Goal: Download file/media

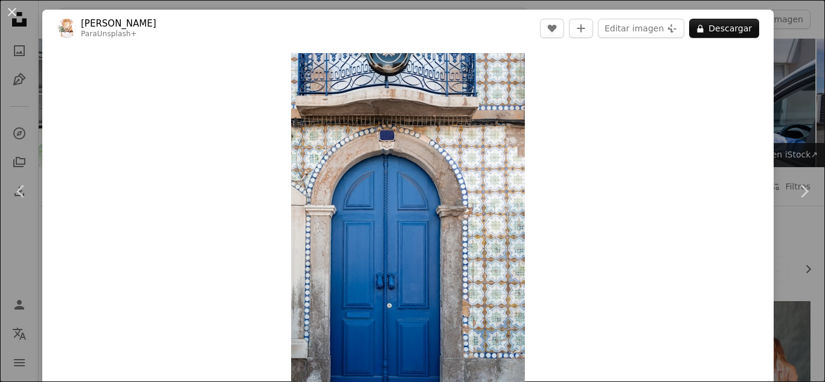
scroll to position [10205, 0]
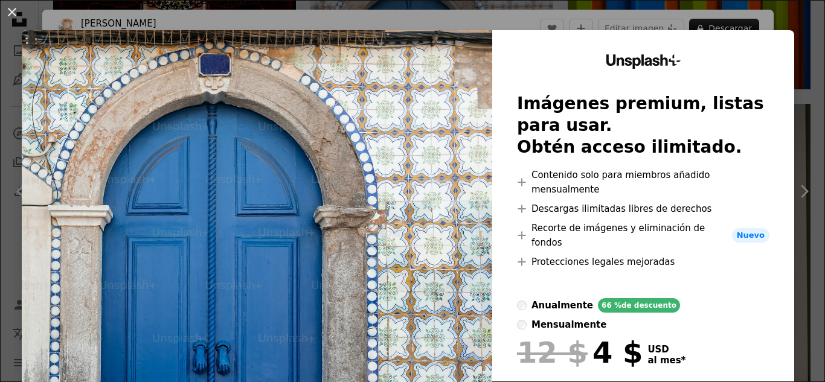
click at [9, 11] on button "An X shape" at bounding box center [12, 12] width 14 height 14
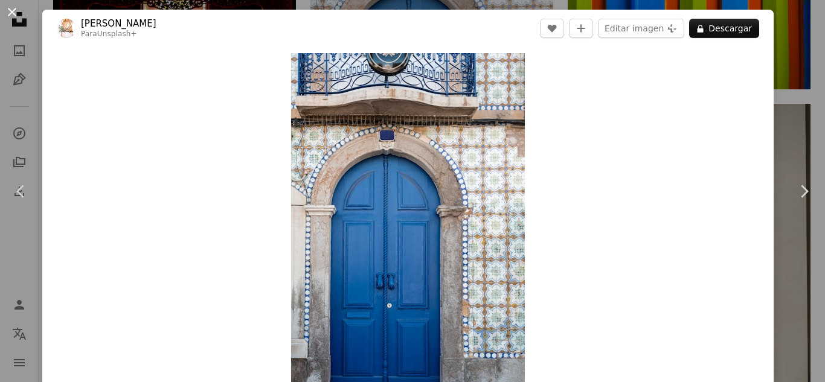
click at [13, 5] on button "An X shape" at bounding box center [12, 12] width 14 height 14
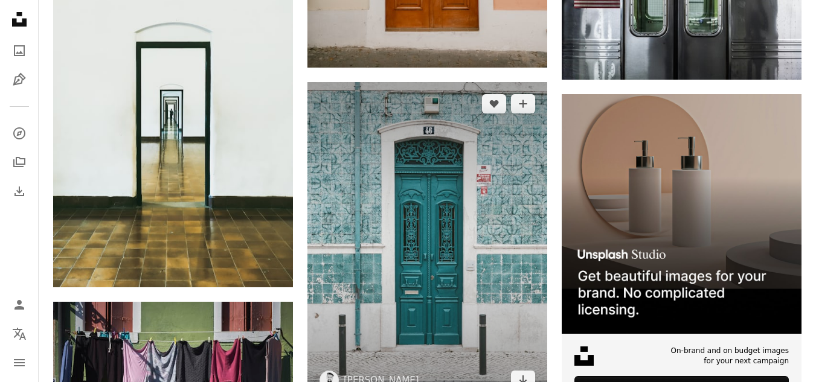
scroll to position [5496, 0]
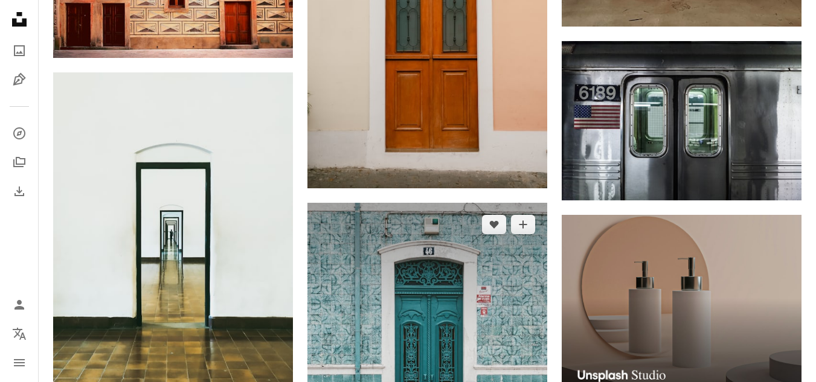
click at [479, 308] on img at bounding box center [427, 363] width 240 height 320
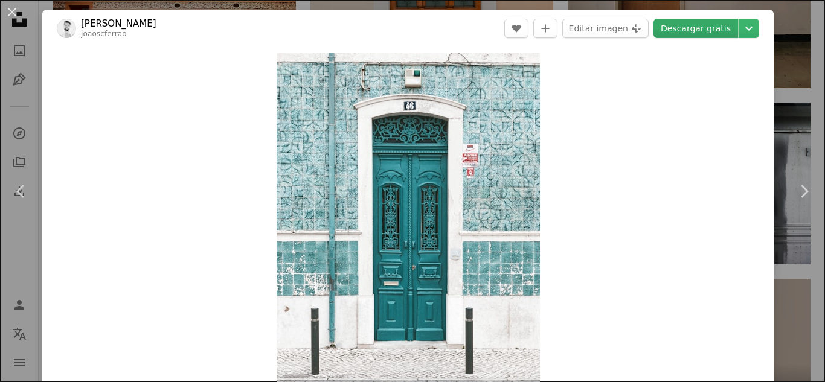
click at [672, 26] on link "Descargar gratis" at bounding box center [695, 28] width 85 height 19
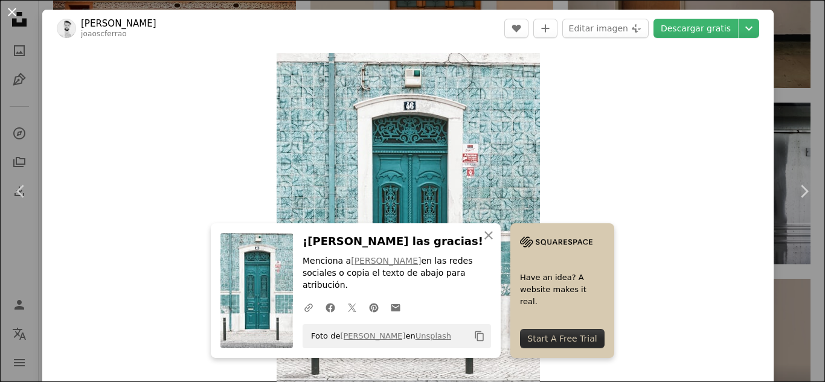
click at [5, 11] on button "An X shape" at bounding box center [12, 12] width 14 height 14
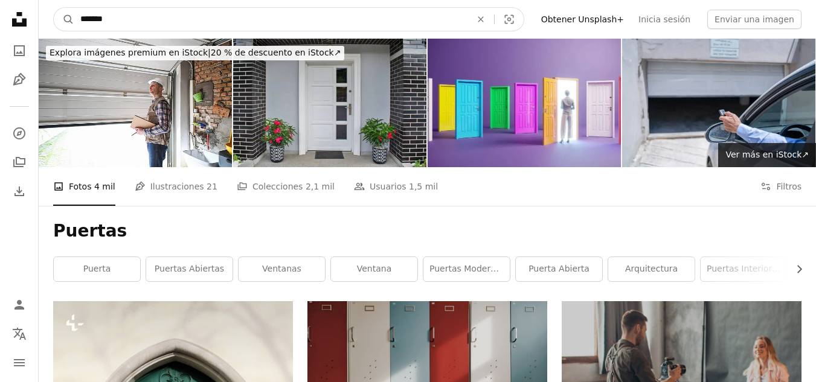
drag, startPoint x: 191, startPoint y: 24, endPoint x: 12, endPoint y: 2, distance: 179.9
type input "*******"
click at [54, 8] on button "A magnifying glass" at bounding box center [64, 19] width 21 height 23
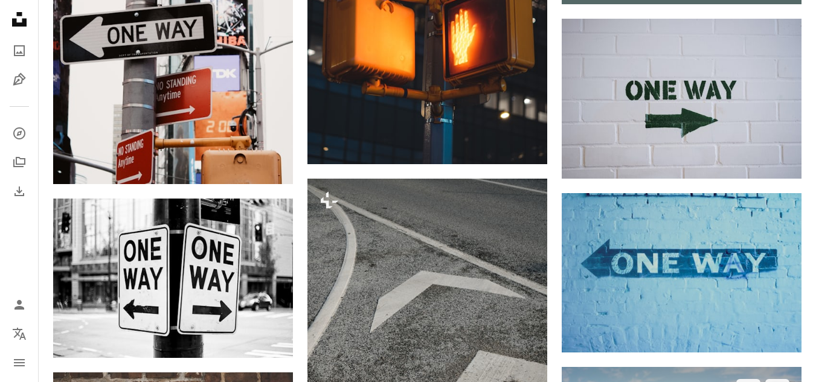
scroll to position [604, 0]
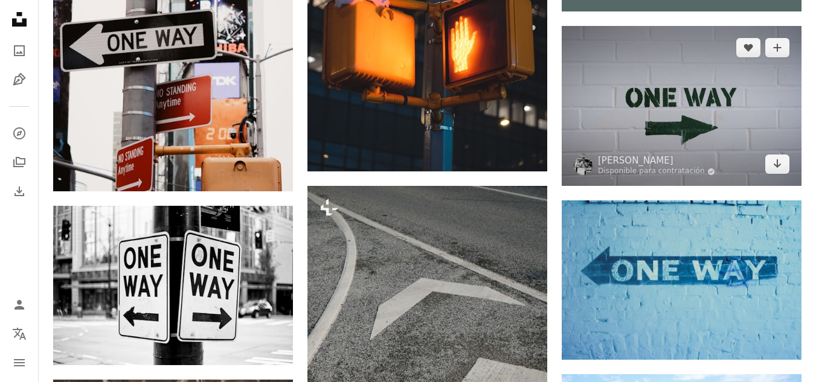
click at [680, 105] on img at bounding box center [681, 106] width 240 height 160
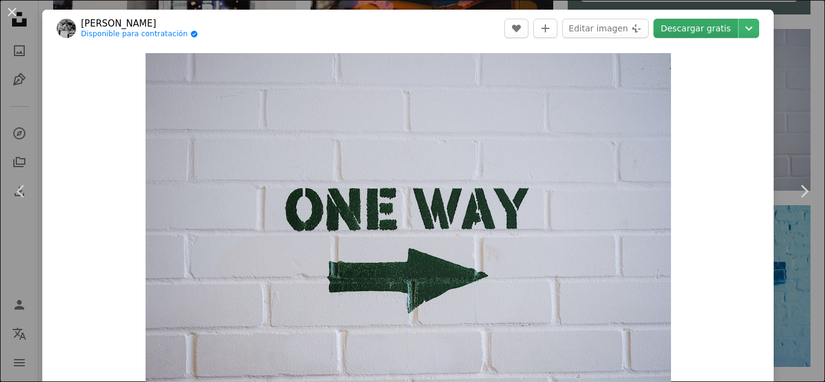
click at [685, 33] on link "Descargar gratis" at bounding box center [695, 28] width 85 height 19
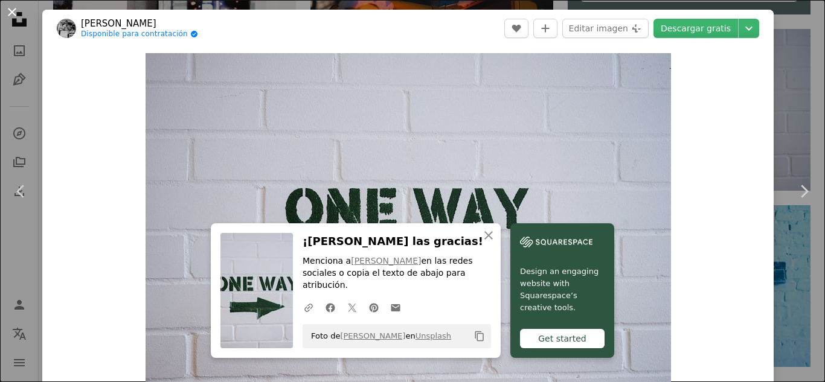
click at [13, 13] on button "An X shape" at bounding box center [12, 12] width 14 height 14
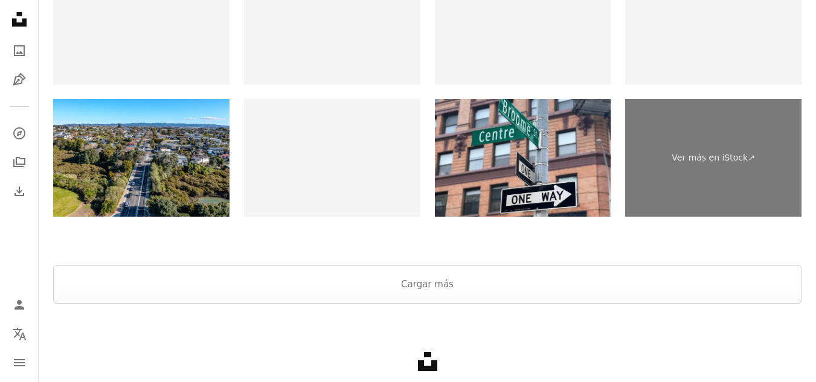
scroll to position [2234, 0]
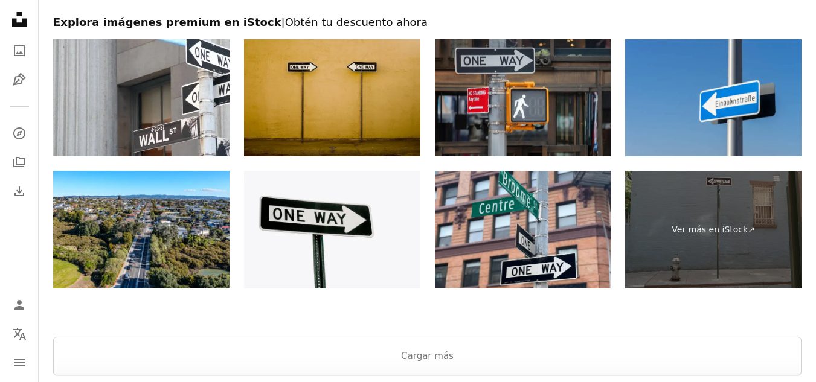
click at [318, 133] on img at bounding box center [332, 98] width 176 height 118
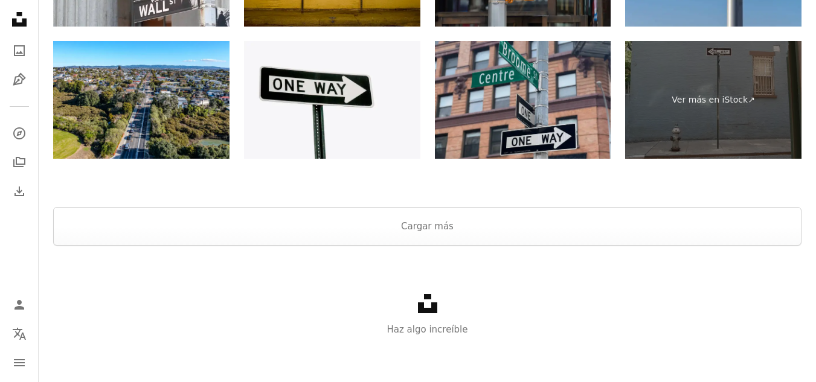
scroll to position [2366, 0]
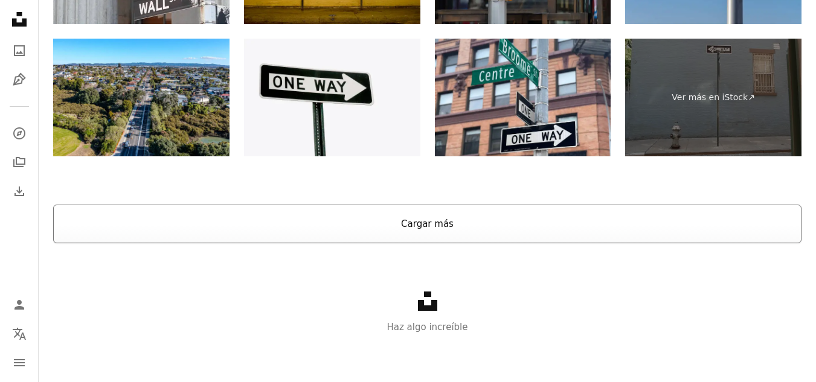
click at [417, 213] on button "Cargar más" at bounding box center [427, 224] width 748 height 39
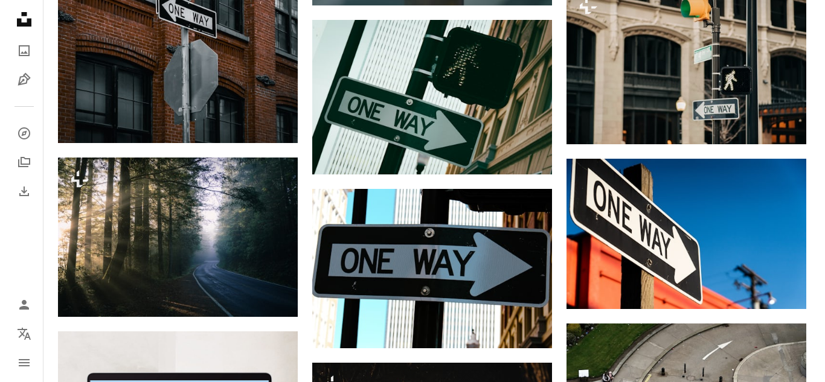
scroll to position [2185, 0]
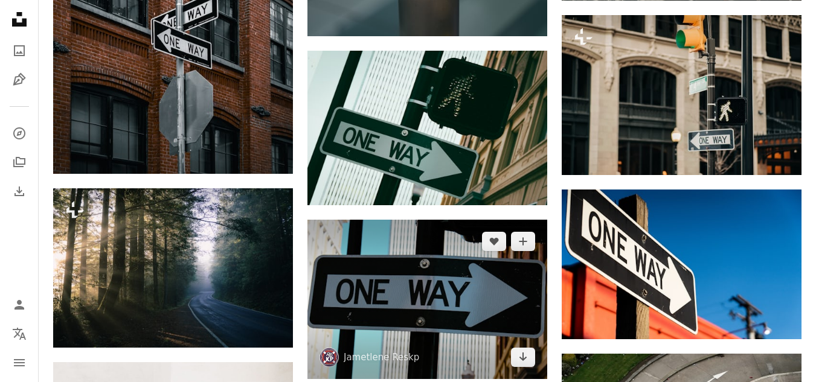
click at [492, 288] on img at bounding box center [427, 299] width 240 height 159
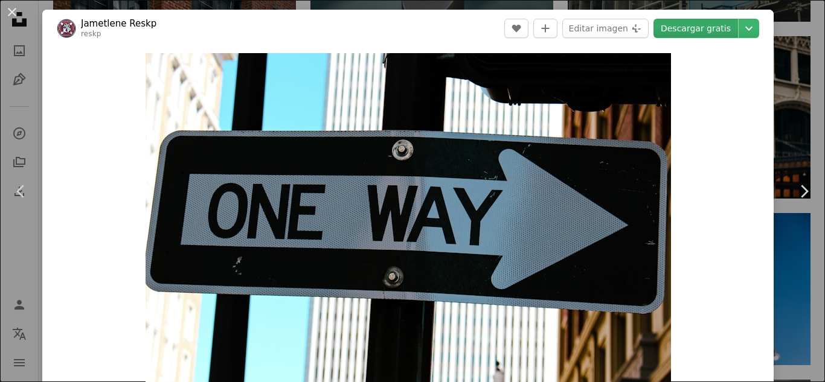
click at [676, 22] on link "Descargar gratis" at bounding box center [695, 28] width 85 height 19
